Goal: Task Accomplishment & Management: Manage account settings

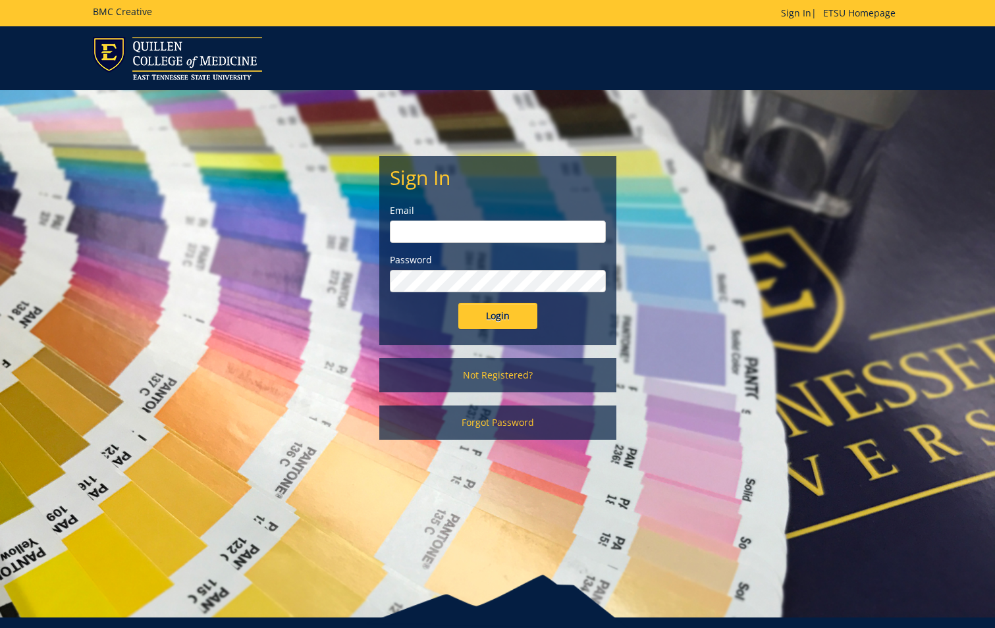
click at [463, 224] on input "email" at bounding box center [498, 231] width 216 height 22
type input "[EMAIL_ADDRESS][DOMAIN_NAME]"
click at [458, 303] on input "Login" at bounding box center [497, 316] width 79 height 26
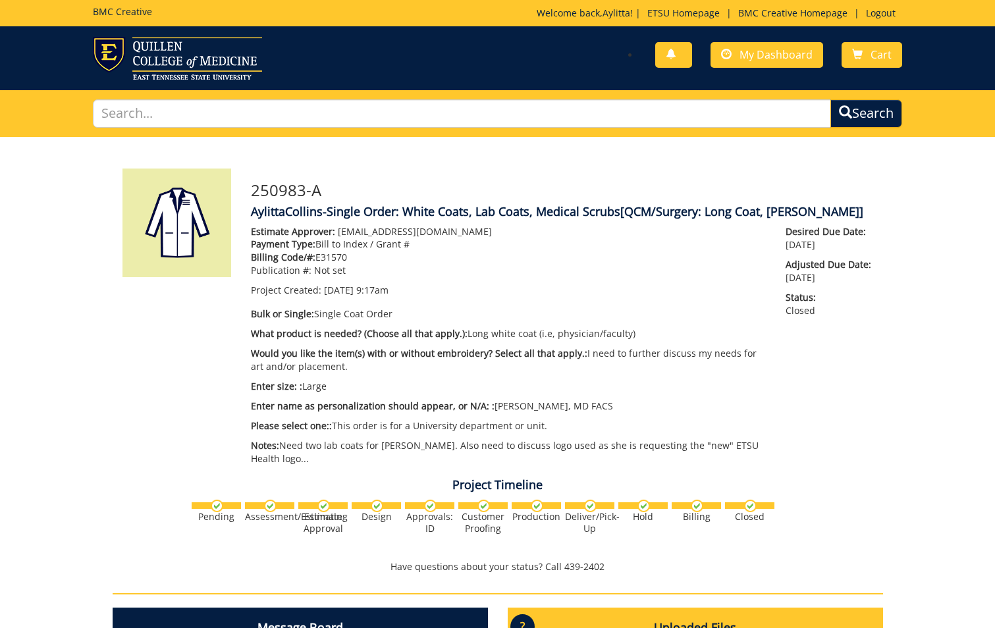
scroll to position [1018, 0]
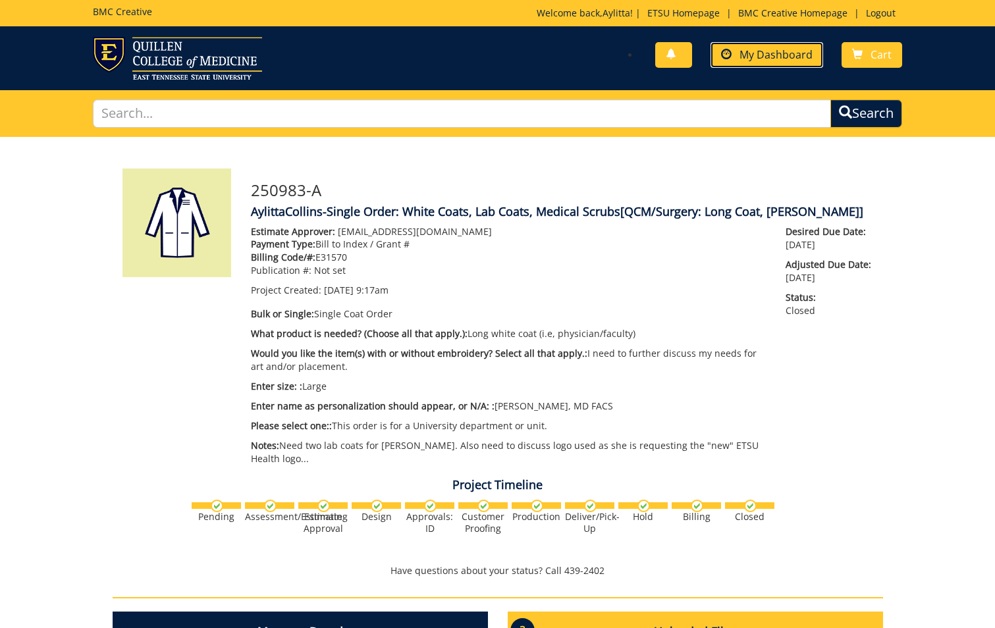
click at [794, 57] on span "My Dashboard" at bounding box center [775, 54] width 73 height 14
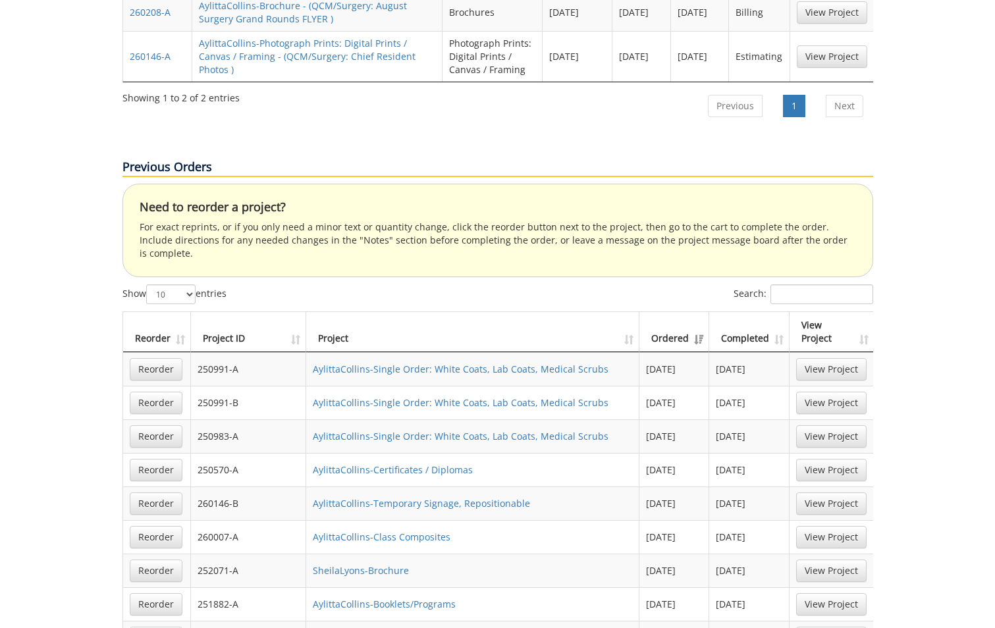
scroll to position [724, 0]
